Goal: Transaction & Acquisition: Purchase product/service

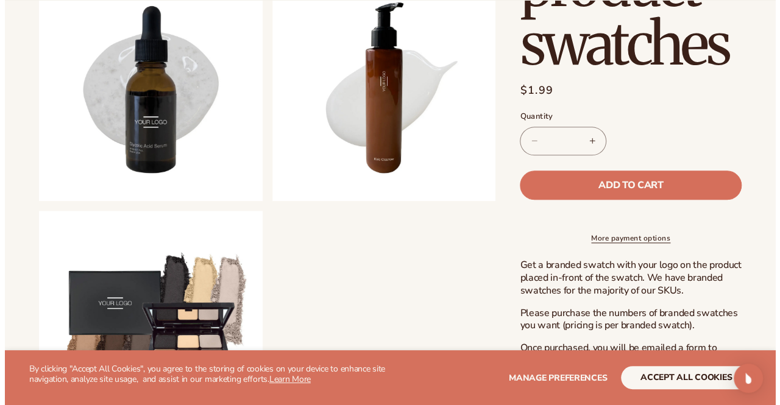
scroll to position [670, 0]
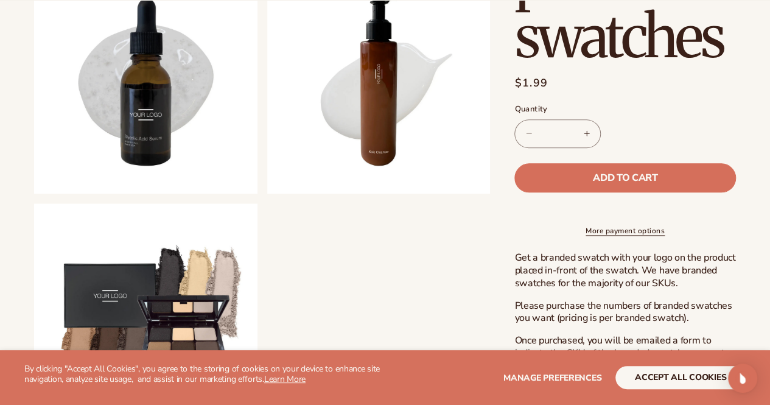
click at [34, 194] on button "Open media 4 in modal" at bounding box center [34, 194] width 0 height 0
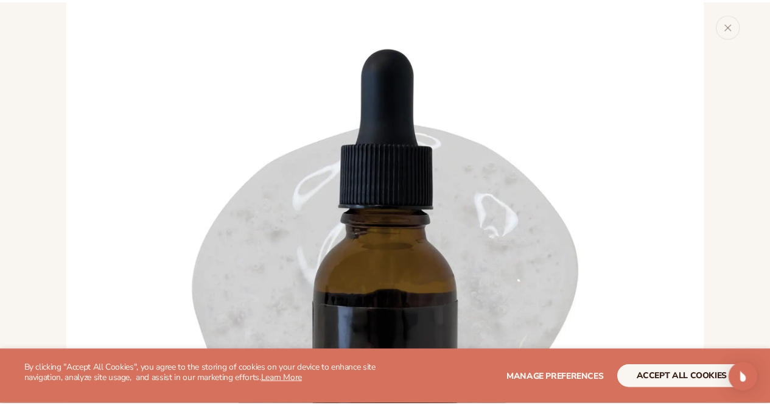
scroll to position [2009, 0]
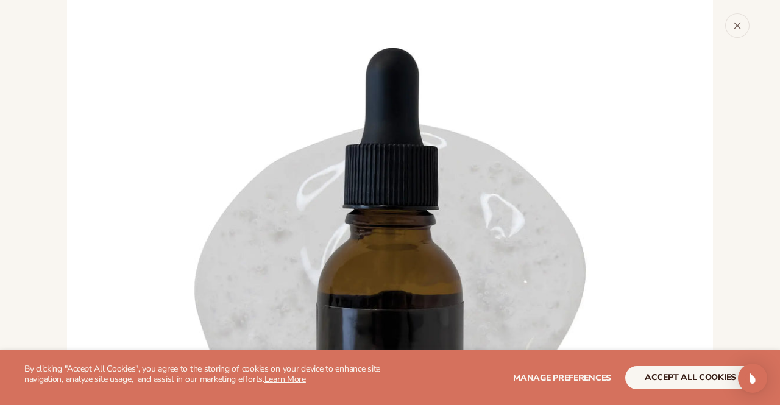
click at [738, 23] on icon "Close" at bounding box center [737, 25] width 9 height 9
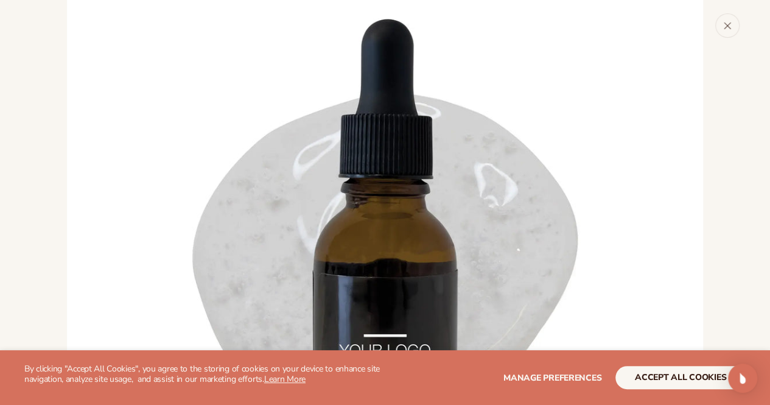
scroll to position [1981, 0]
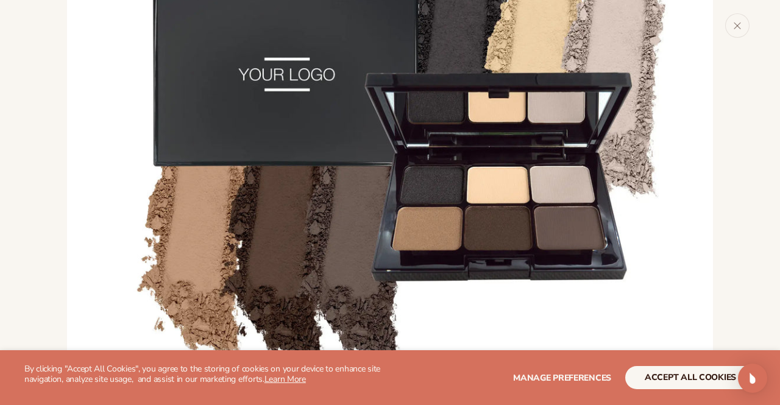
scroll to position [3479, 0]
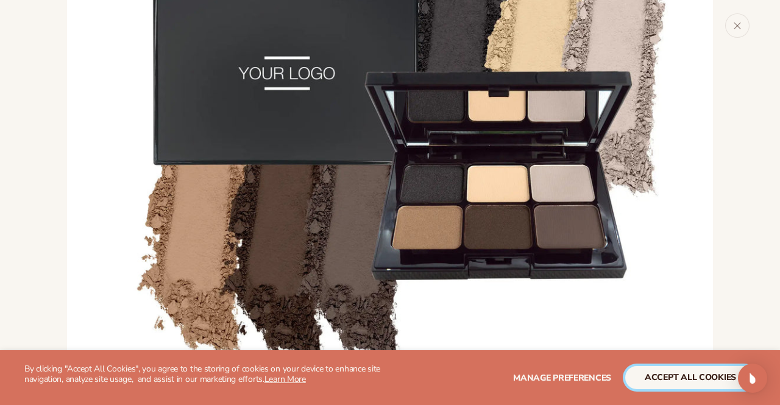
click at [695, 384] on button "accept all cookies" at bounding box center [690, 377] width 130 height 23
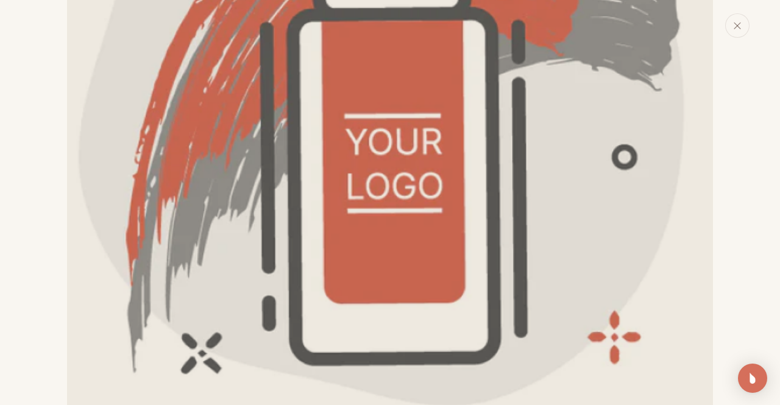
scroll to position [244, 0]
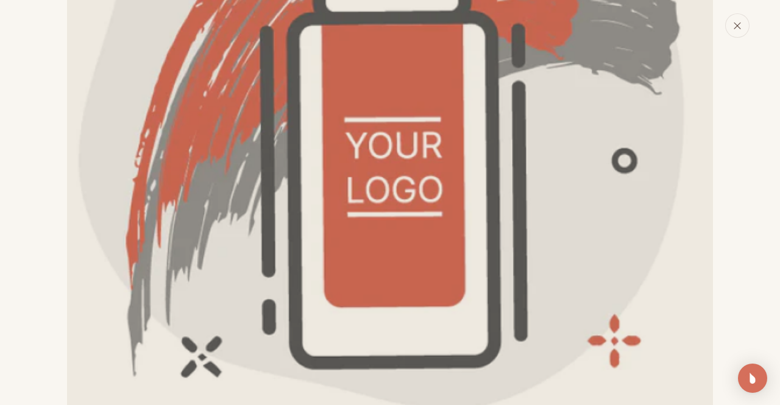
click at [730, 26] on button "Close" at bounding box center [737, 25] width 24 height 24
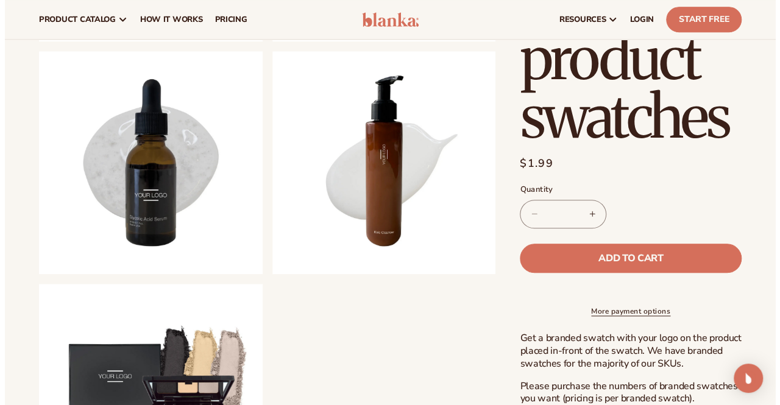
scroll to position [468, 0]
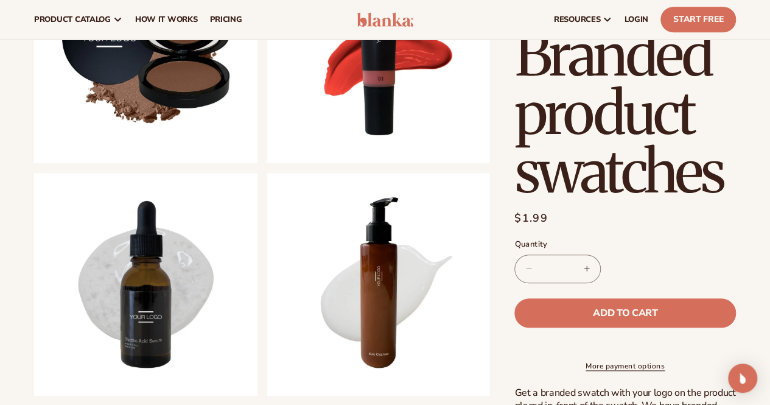
drag, startPoint x: 681, startPoint y: 86, endPoint x: 726, endPoint y: 195, distance: 118.5
click at [734, 189] on h1 "Branded product swatches" at bounding box center [626, 113] width 222 height 175
click at [267, 163] on button "Open media 3 in modal" at bounding box center [267, 163] width 0 height 0
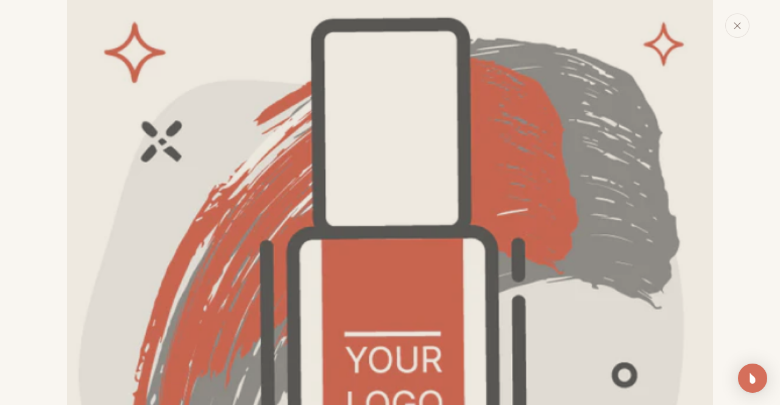
scroll to position [24, 0]
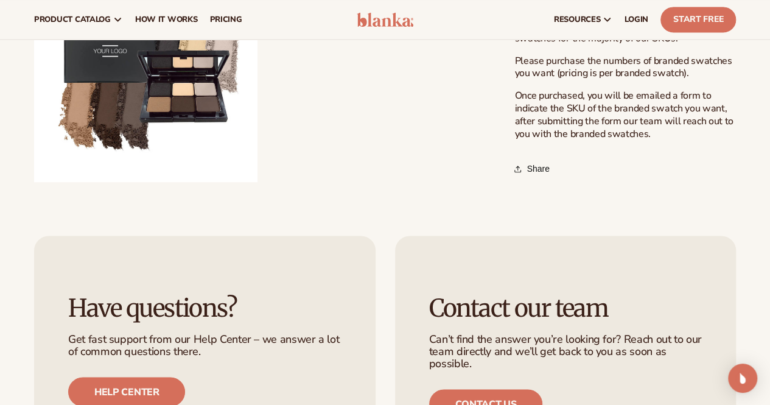
scroll to position [913, 0]
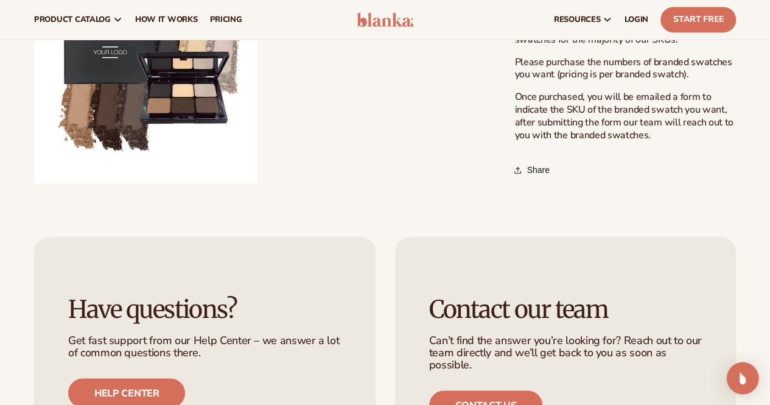
click at [748, 384] on img "Open Intercom Messenger" at bounding box center [743, 378] width 16 height 16
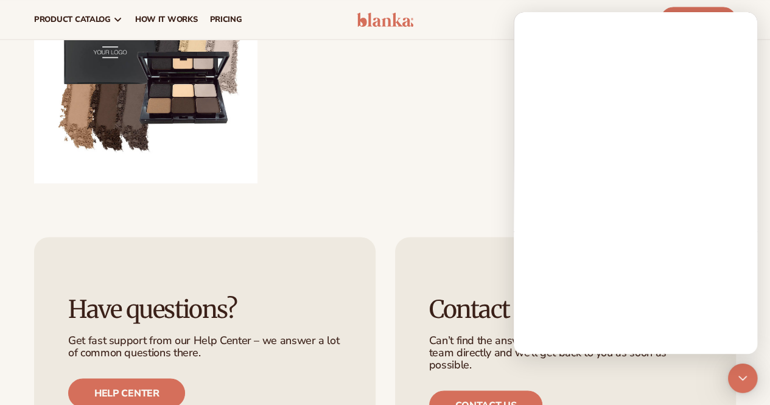
scroll to position [0, 0]
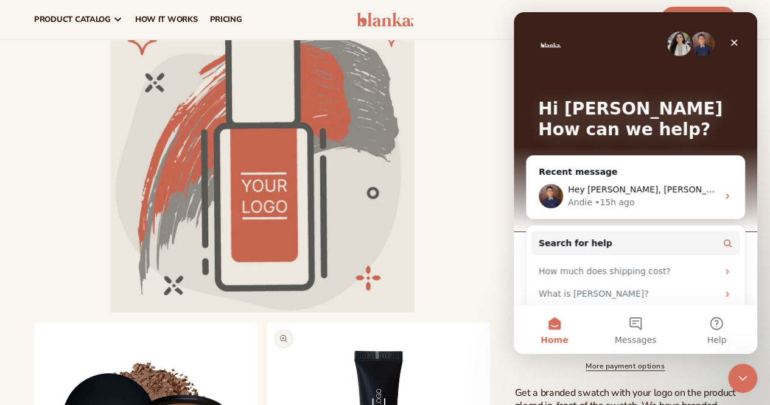
scroll to position [61, 0]
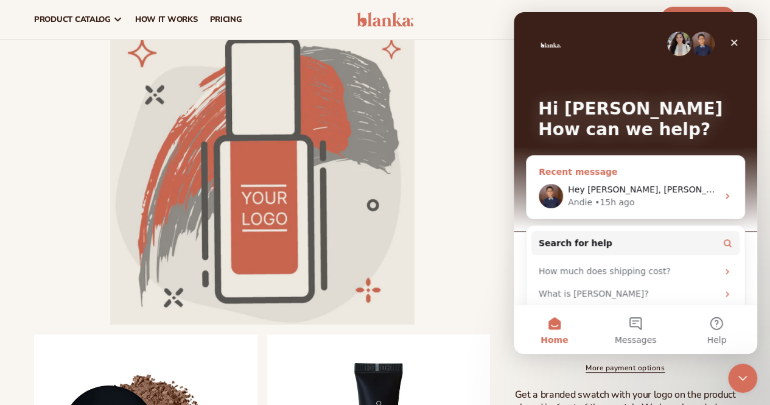
click at [660, 196] on div "Andie • 15h ago" at bounding box center [643, 202] width 150 height 13
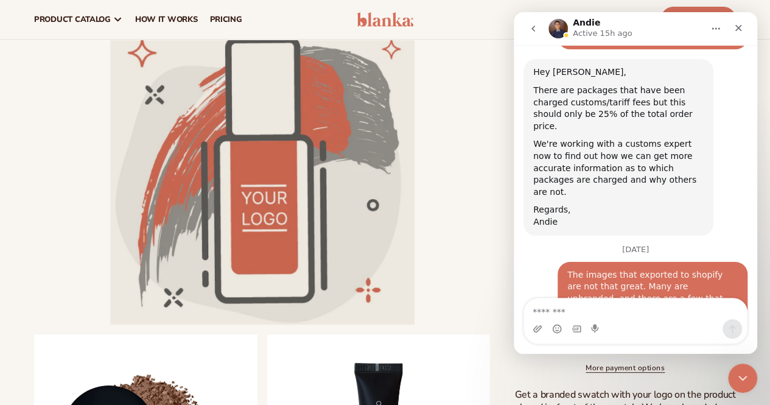
click at [630, 309] on textarea "Message…" at bounding box center [635, 308] width 223 height 21
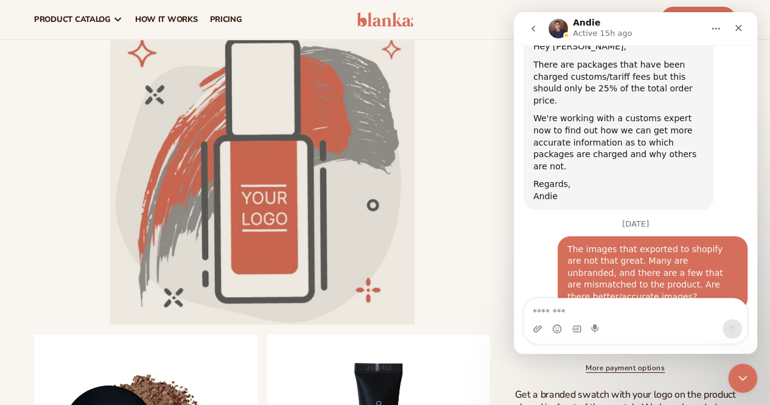
scroll to position [1746, 0]
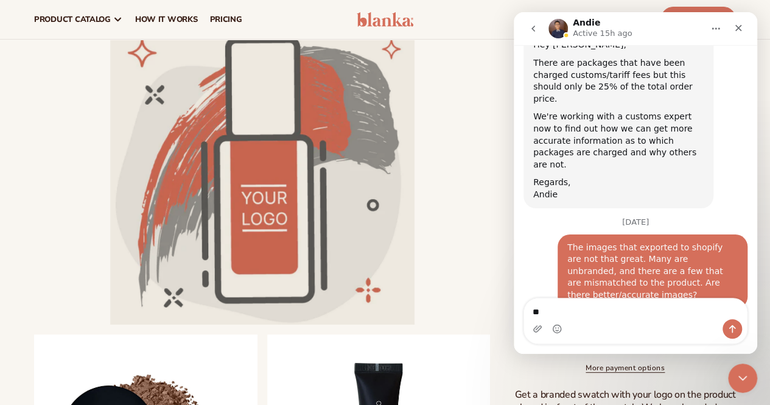
type textarea "*"
type textarea "**********"
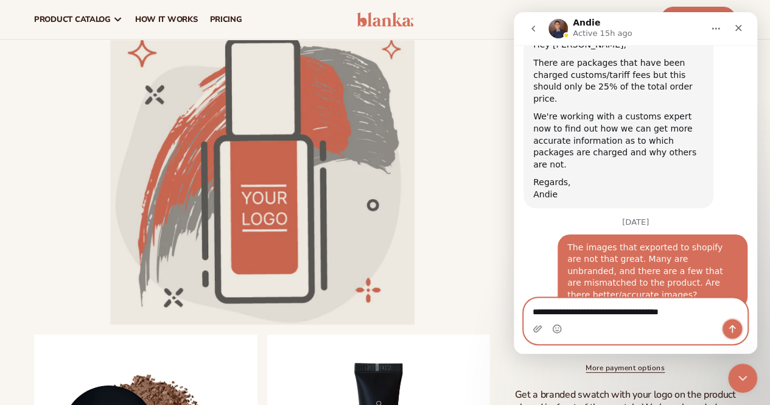
click at [727, 326] on button "Send a message…" at bounding box center [732, 328] width 19 height 19
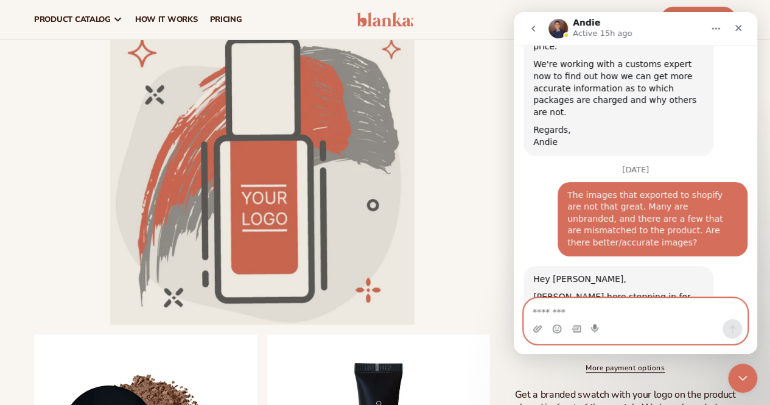
scroll to position [1799, 0]
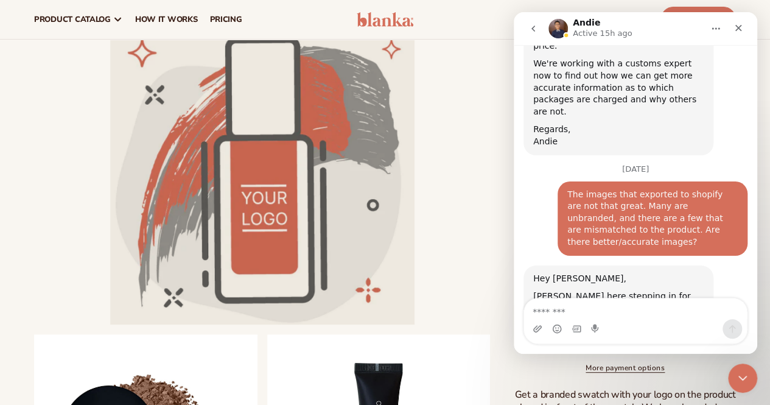
click at [477, 227] on li "Open media 1 in modal" at bounding box center [262, 172] width 456 height 304
click at [730, 29] on div "Close" at bounding box center [739, 28] width 22 height 22
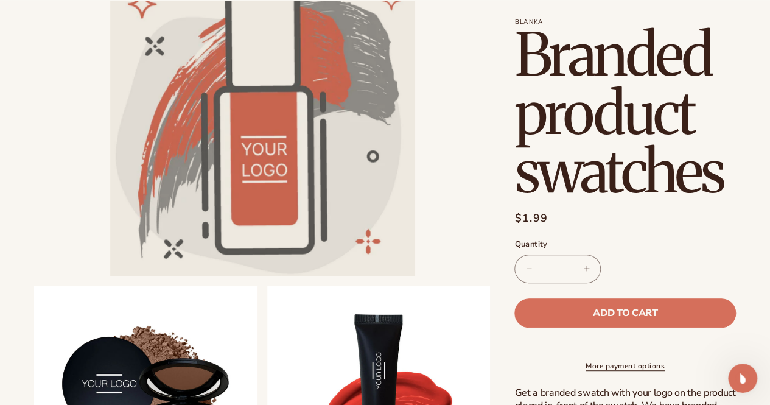
scroll to position [1964, 0]
click at [566, 271] on input "*" at bounding box center [558, 269] width 30 height 29
drag, startPoint x: 566, startPoint y: 271, endPoint x: 545, endPoint y: 270, distance: 21.3
click at [545, 270] on input "*" at bounding box center [558, 269] width 30 height 29
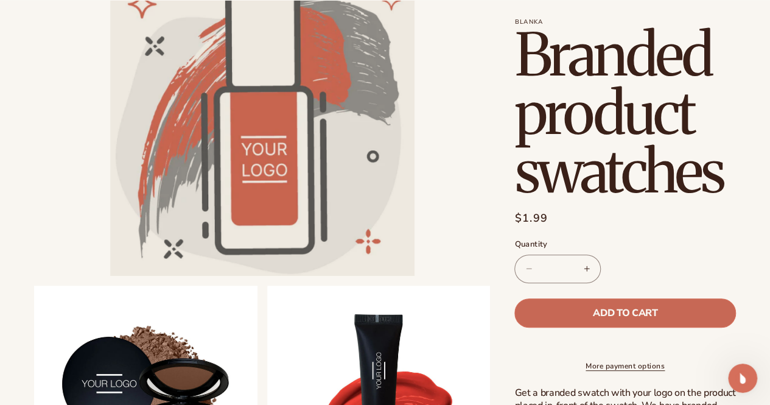
click at [619, 318] on span "Add to cart" at bounding box center [625, 313] width 65 height 10
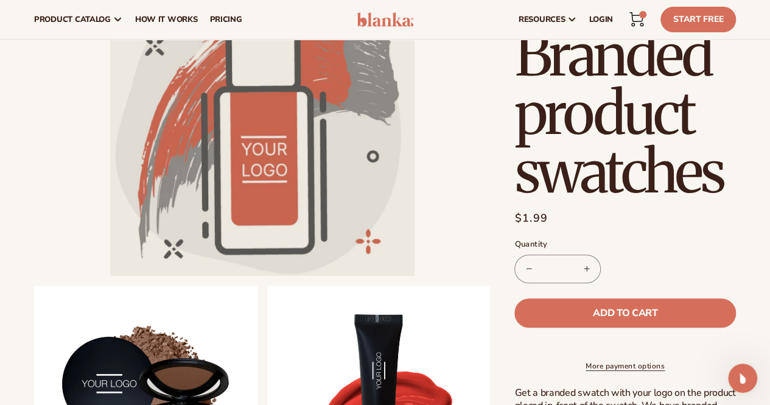
type input "*"
click at [633, 18] on icon at bounding box center [636, 17] width 13 height 9
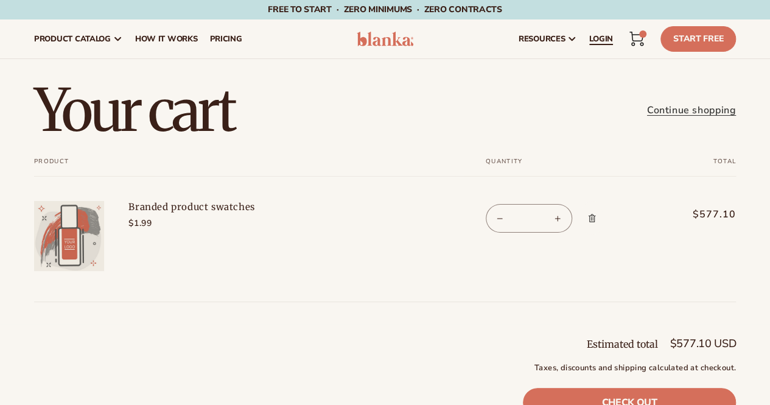
click at [605, 37] on span "LOGIN" at bounding box center [602, 39] width 24 height 10
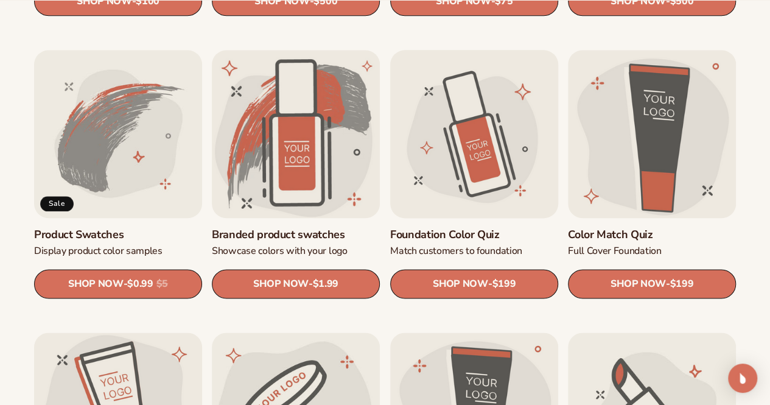
scroll to position [731, 0]
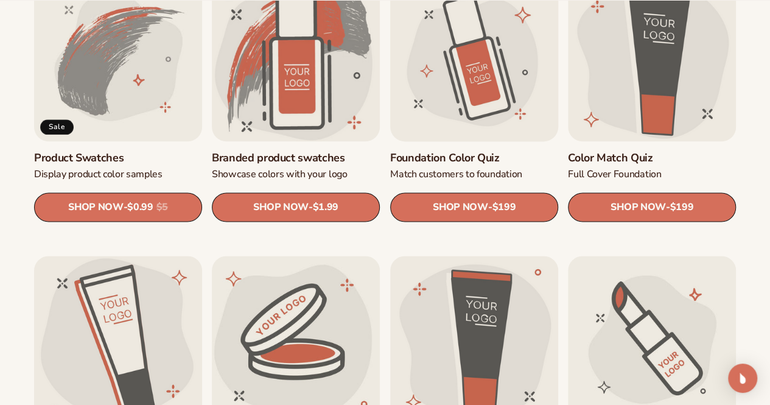
click at [473, 151] on link "Foundation Color Quiz" at bounding box center [474, 158] width 168 height 14
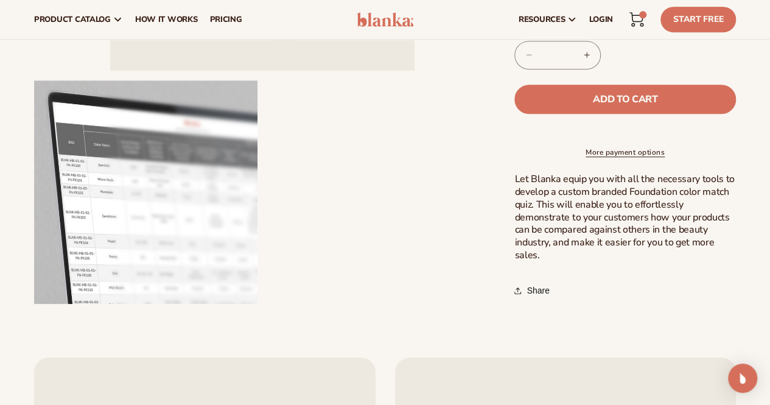
scroll to position [304, 0]
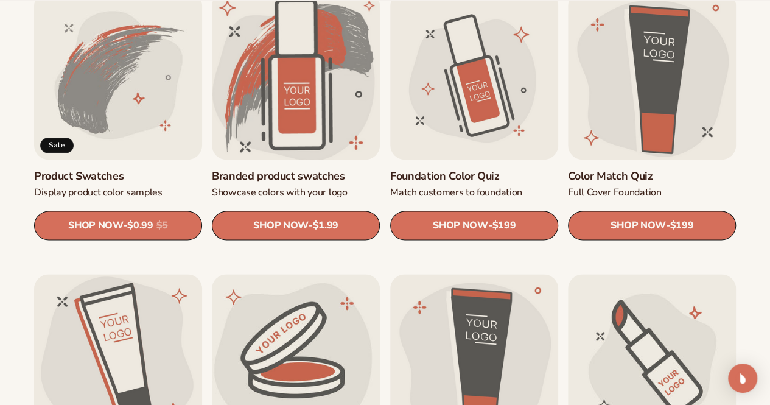
scroll to position [731, 0]
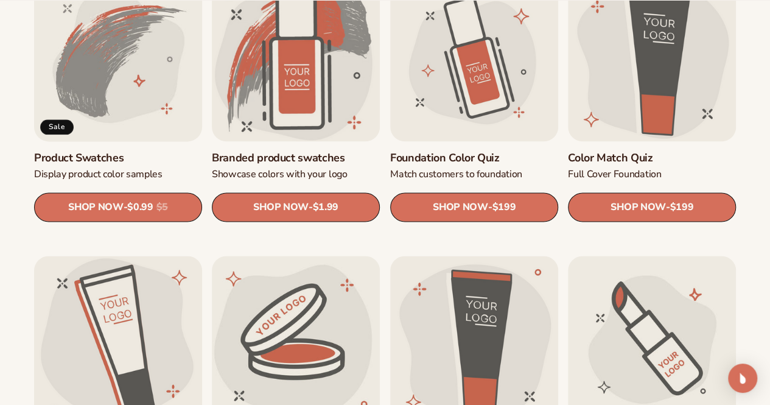
click at [146, 151] on link "Product Swatches" at bounding box center [118, 158] width 168 height 14
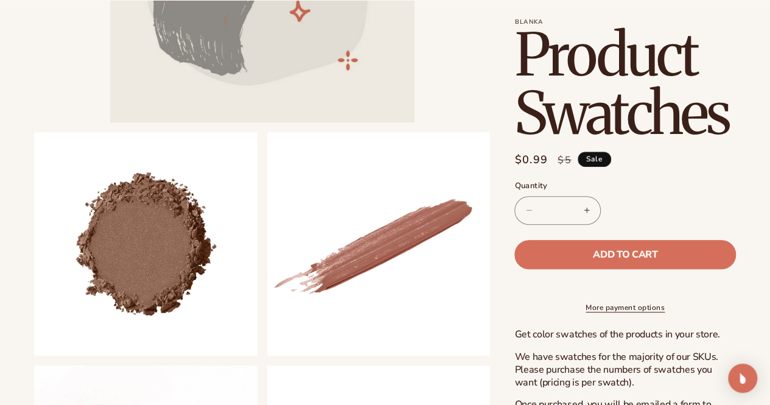
scroll to position [304, 0]
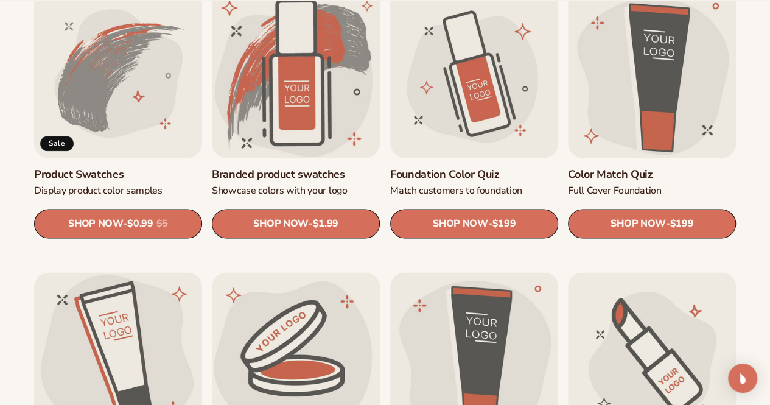
scroll to position [731, 0]
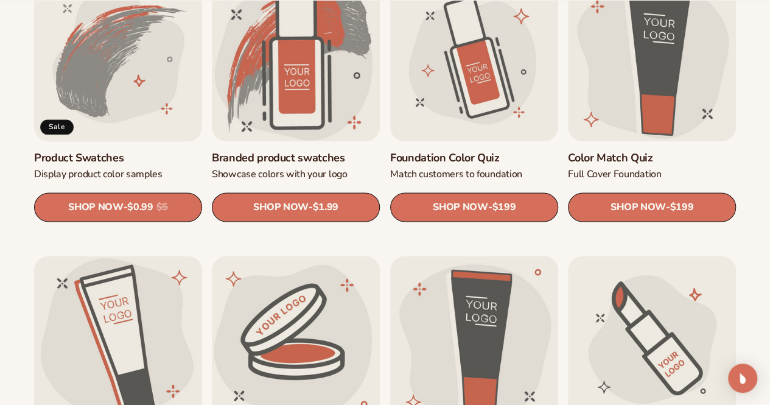
click at [146, 151] on link "Product Swatches" at bounding box center [118, 158] width 168 height 14
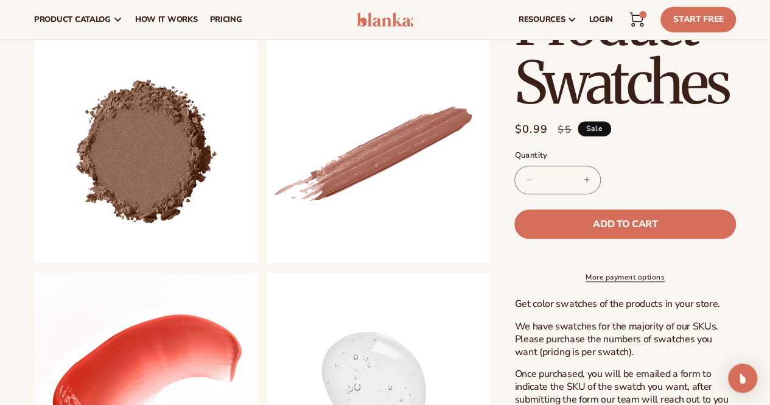
scroll to position [365, 0]
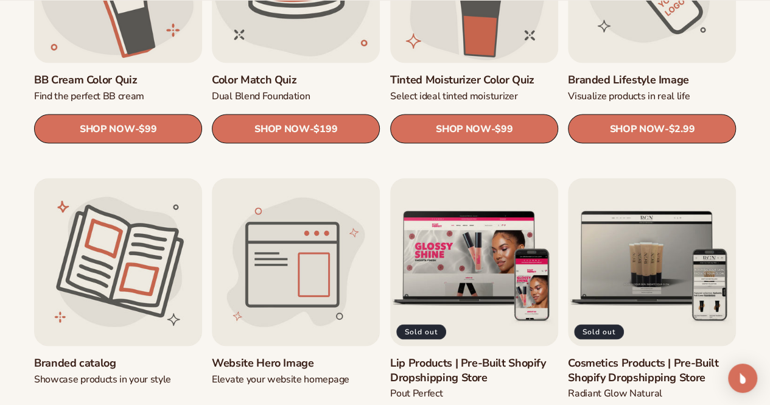
scroll to position [1096, 0]
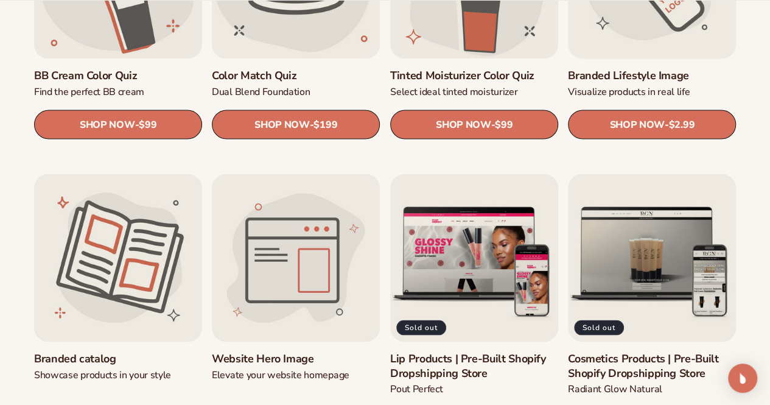
click at [671, 69] on link "Branded Lifestyle Image" at bounding box center [652, 76] width 168 height 14
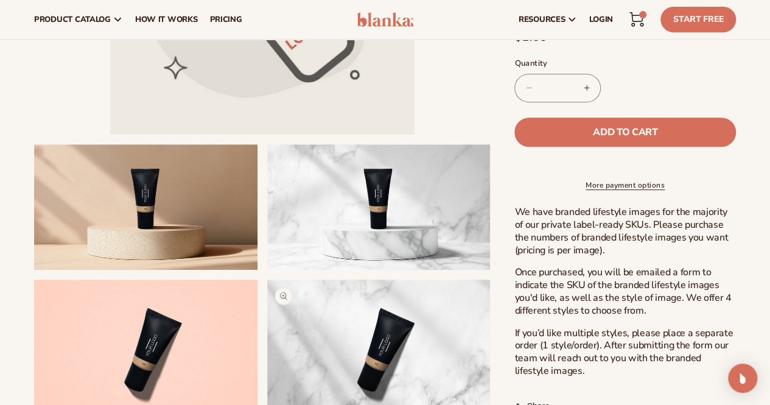
scroll to position [244, 0]
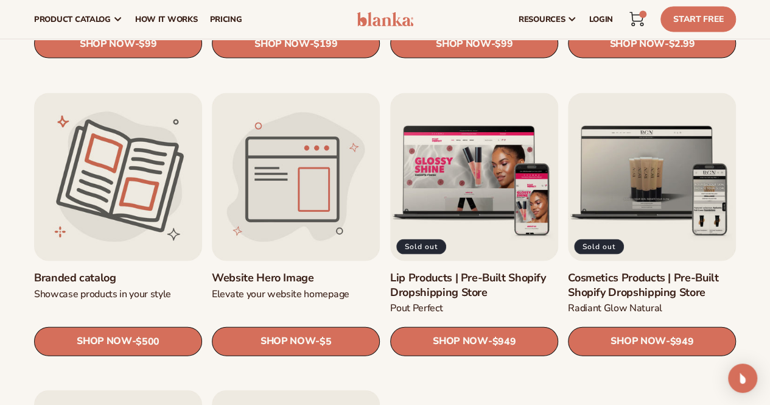
scroll to position [1157, 0]
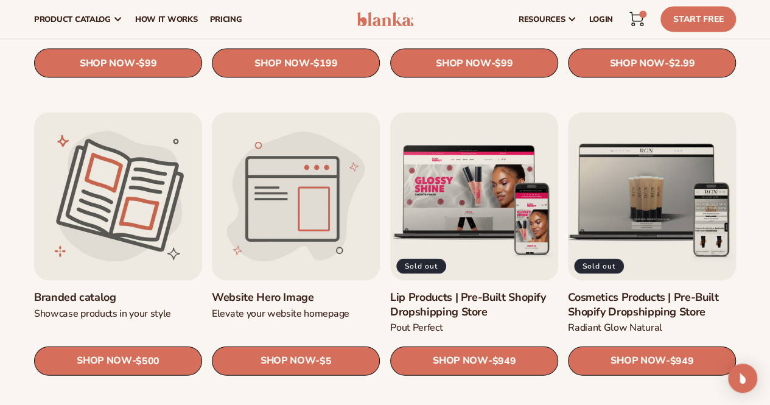
click at [613, 290] on link "Cosmetics Products | Pre-Built Shopify Dropshipping Store" at bounding box center [652, 304] width 168 height 29
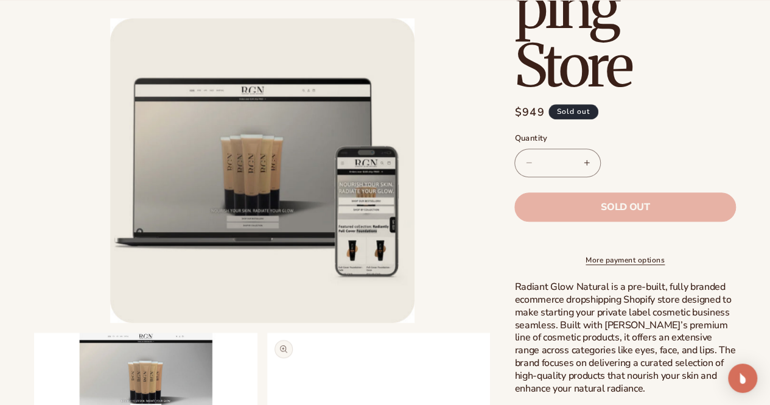
scroll to position [609, 0]
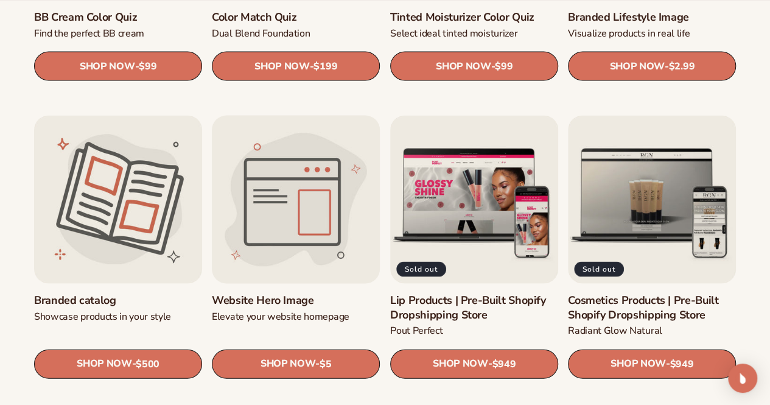
scroll to position [1157, 0]
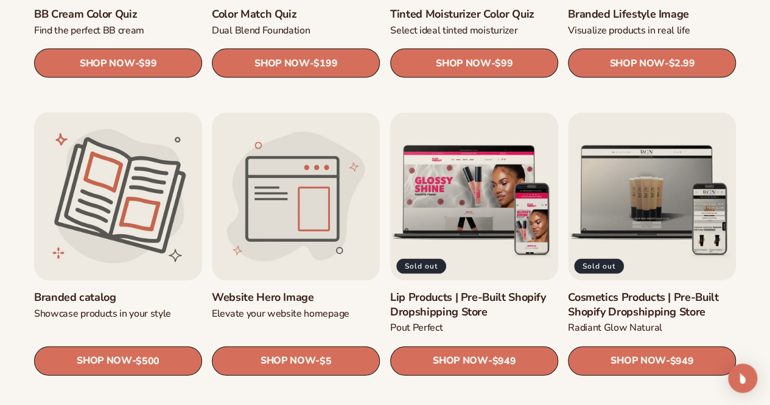
click at [176, 290] on link "Branded catalog" at bounding box center [118, 297] width 168 height 14
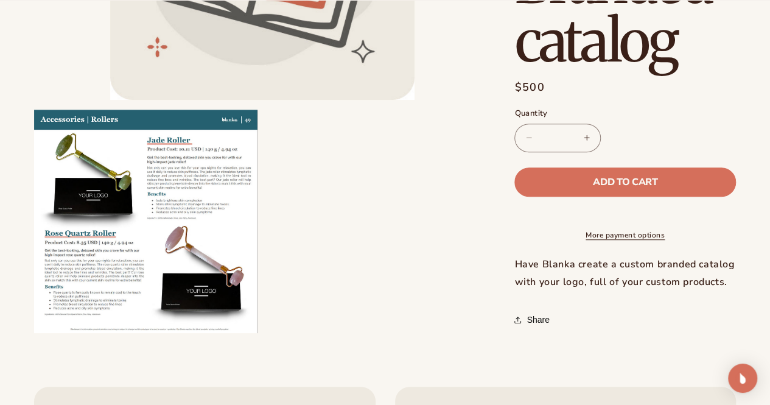
scroll to position [304, 0]
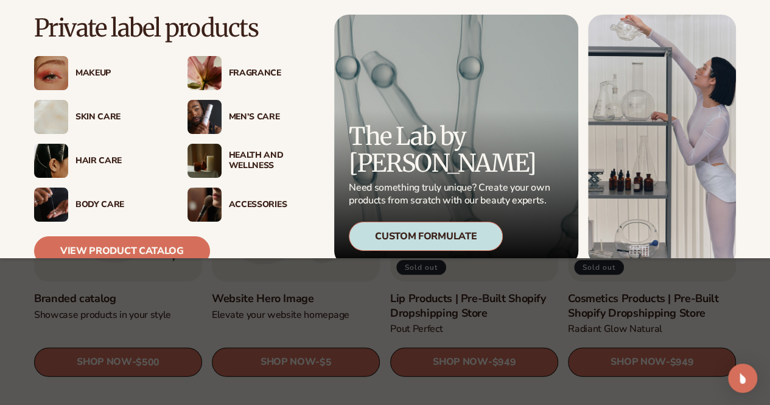
scroll to position [1157, 0]
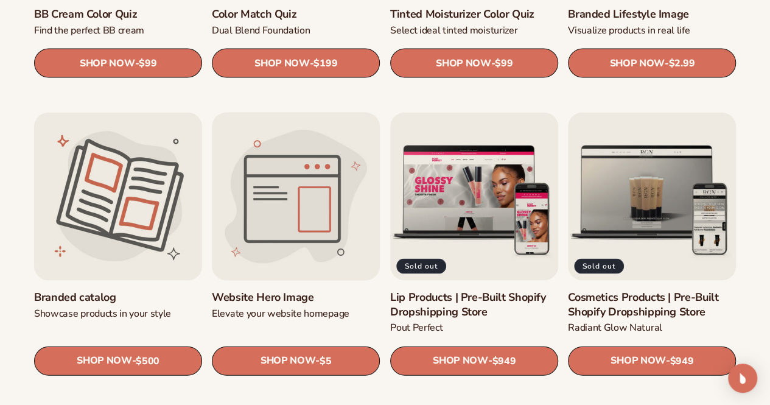
click at [320, 290] on link "Website Hero Image" at bounding box center [296, 297] width 168 height 14
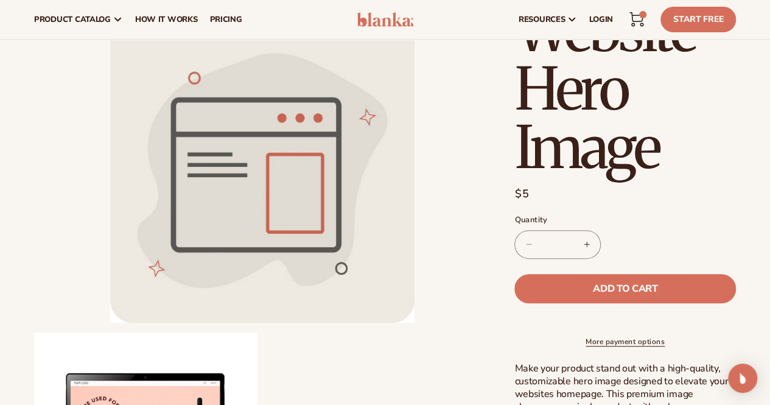
scroll to position [61, 0]
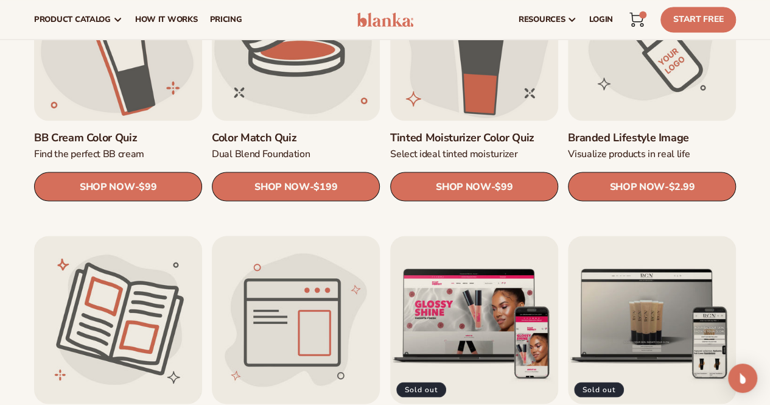
scroll to position [913, 0]
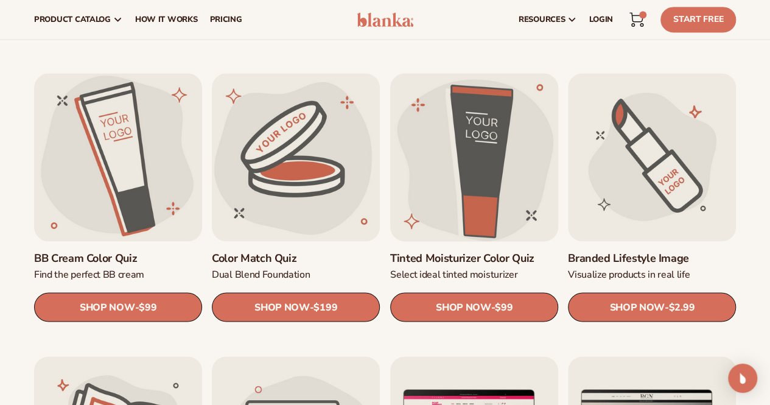
click at [509, 252] on link "Tinted Moisturizer Color Quiz" at bounding box center [474, 259] width 168 height 14
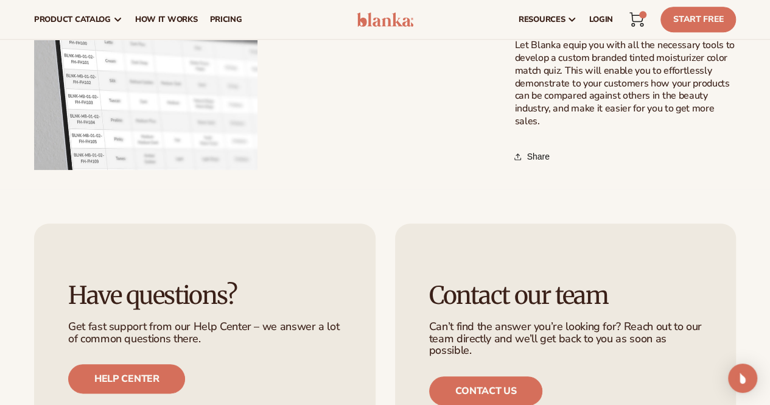
scroll to position [426, 0]
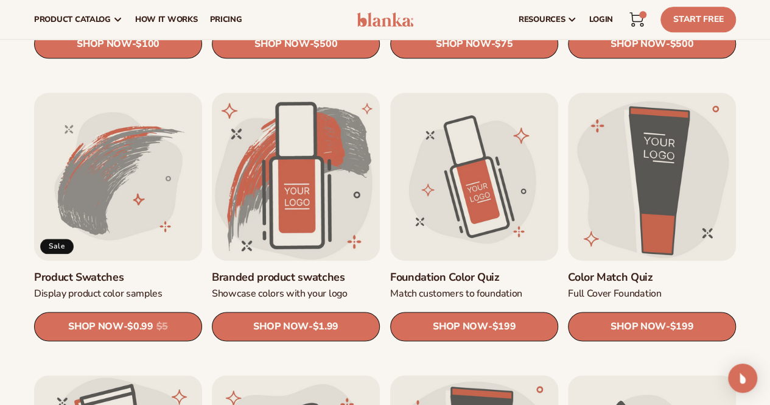
scroll to position [609, 0]
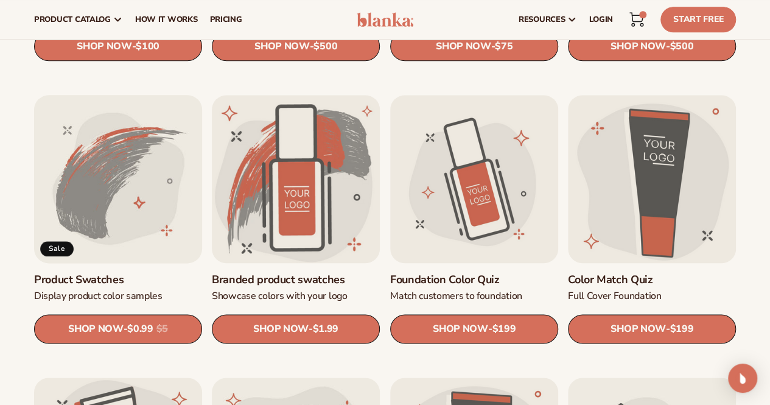
click at [128, 273] on link "Product Swatches" at bounding box center [118, 280] width 168 height 14
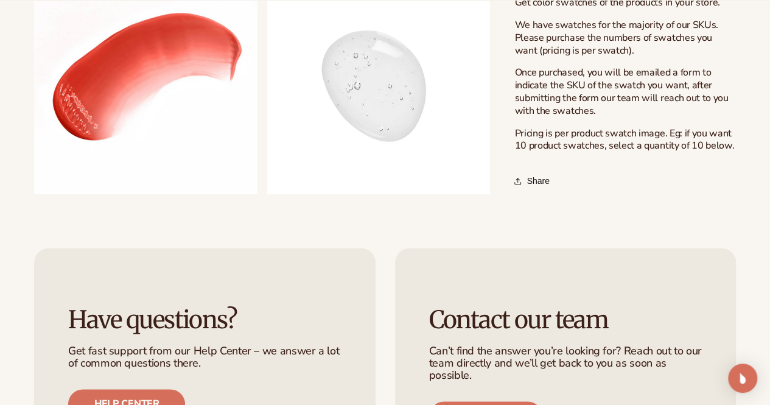
scroll to position [731, 0]
